Goal: Navigation & Orientation: Find specific page/section

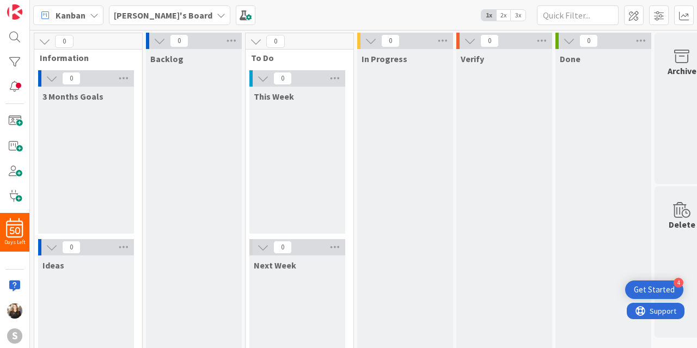
click at [217, 16] on icon at bounding box center [221, 15] width 9 height 9
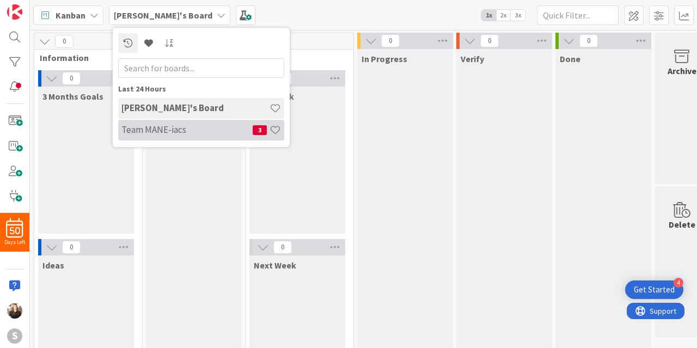
click at [153, 137] on div "Team MANE-iacs 3" at bounding box center [201, 130] width 166 height 21
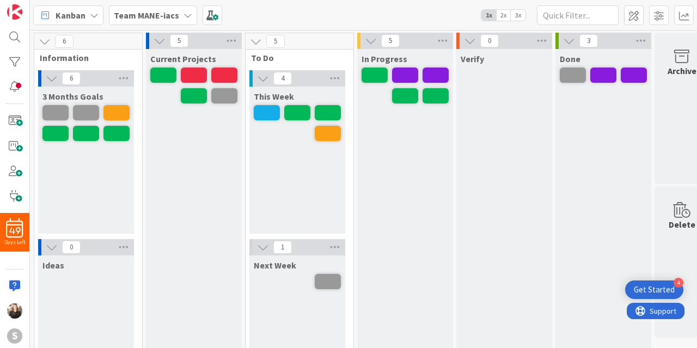
click at [504, 16] on span "2x" at bounding box center [503, 15] width 15 height 11
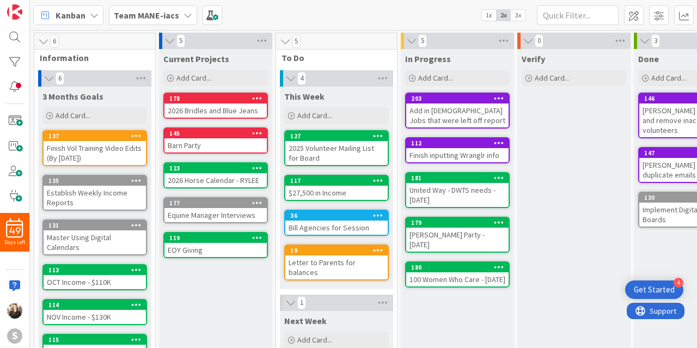
click at [519, 17] on span "3x" at bounding box center [517, 15] width 15 height 11
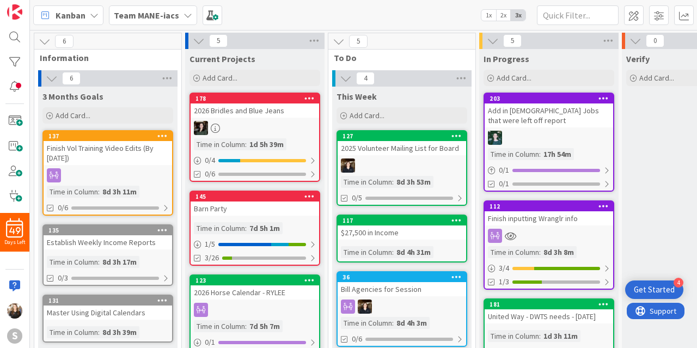
click at [183, 11] on icon at bounding box center [187, 15] width 9 height 9
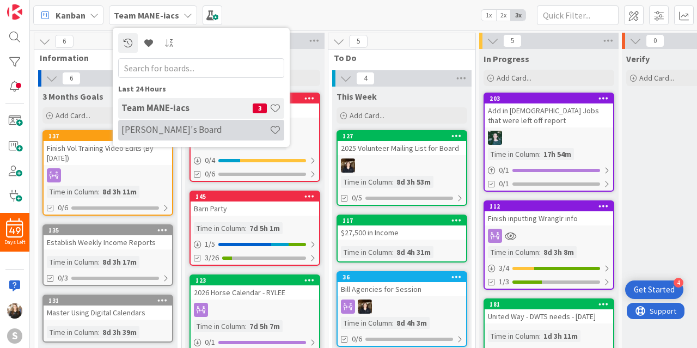
click at [156, 127] on h4 "[PERSON_NAME]'s Board" at bounding box center [195, 129] width 148 height 11
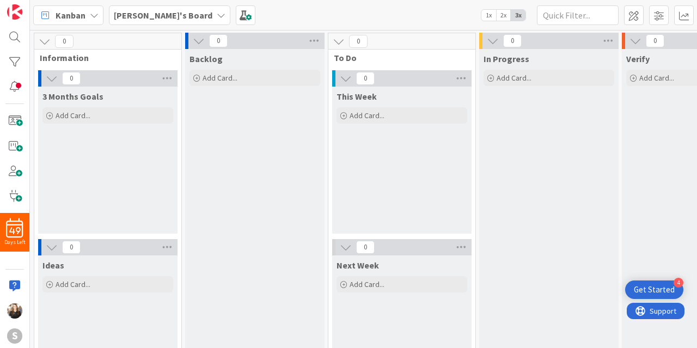
click at [217, 15] on icon at bounding box center [221, 15] width 9 height 9
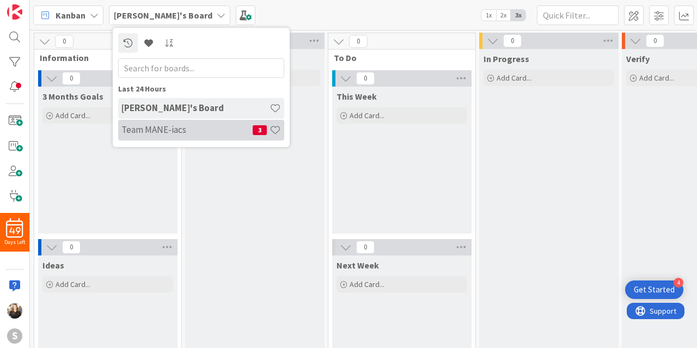
click at [145, 132] on h4 "Team MANE-iacs" at bounding box center [186, 129] width 131 height 11
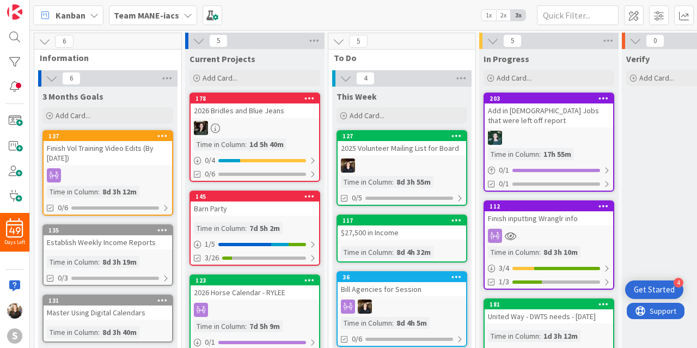
click at [307, 198] on icon at bounding box center [309, 196] width 10 height 8
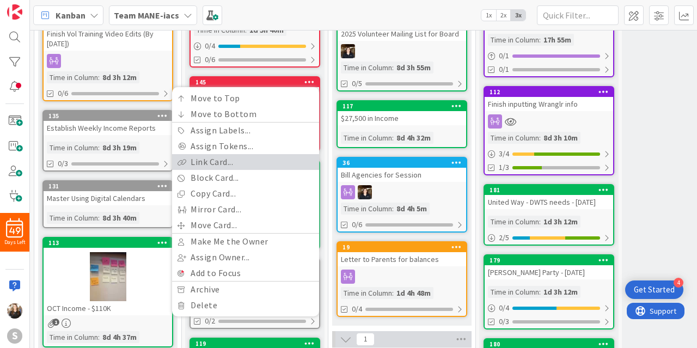
scroll to position [116, 0]
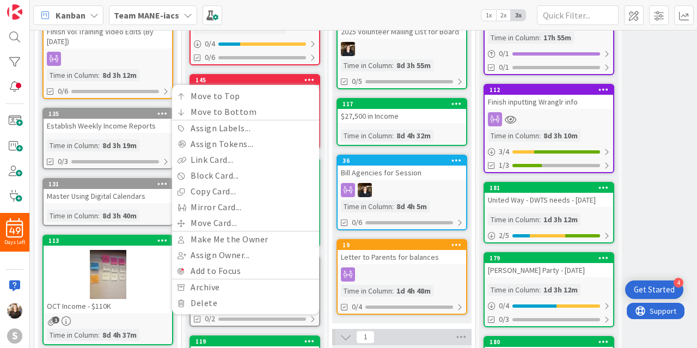
click at [329, 96] on div "5 To Do 4 This Week Add Card... 127 2025 Volunteer Mailing List for Board Time …" at bounding box center [402, 288] width 148 height 744
